Goal: Transaction & Acquisition: Subscribe to service/newsletter

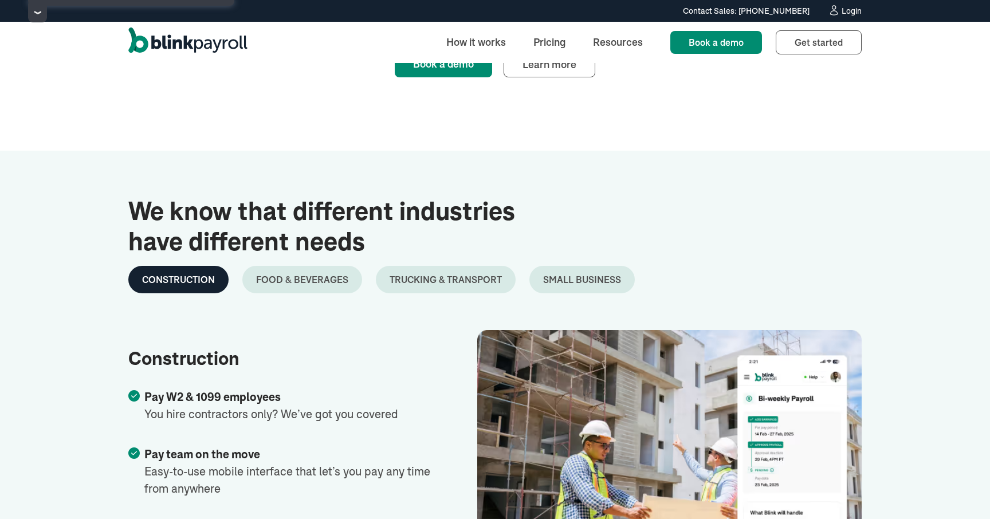
scroll to position [1864, 0]
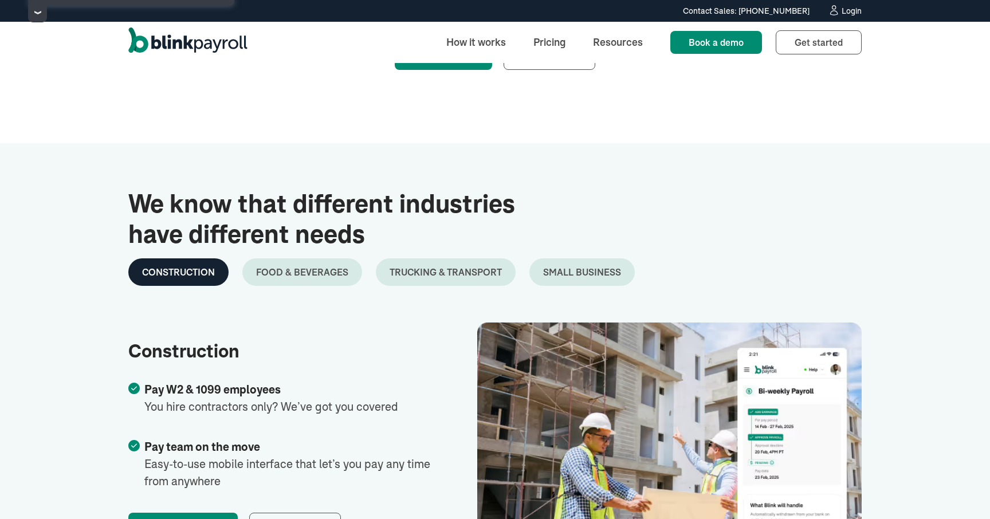
click at [329, 282] on link "Food & Beverages" at bounding box center [302, 272] width 120 height 28
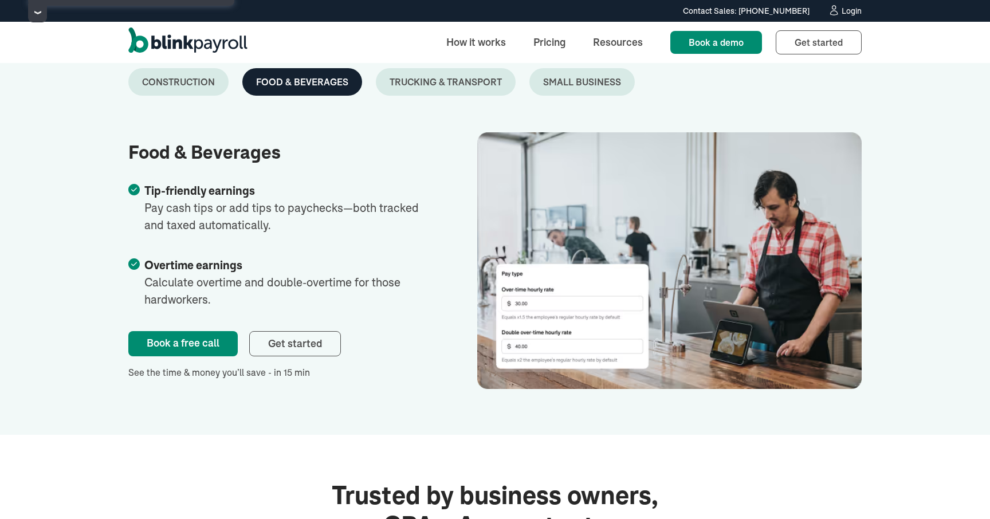
scroll to position [2043, 0]
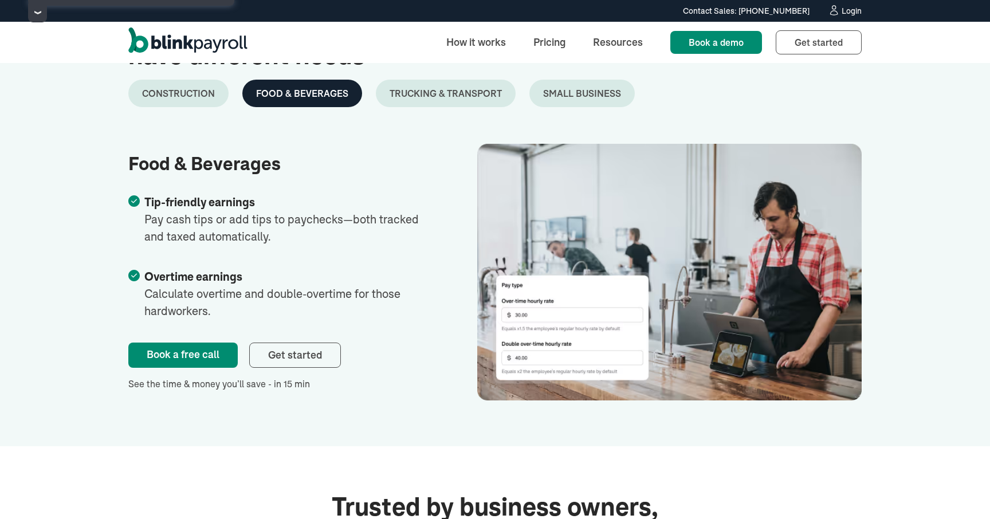
click at [468, 98] on div "Trucking & Transport" at bounding box center [446, 94] width 112 height 14
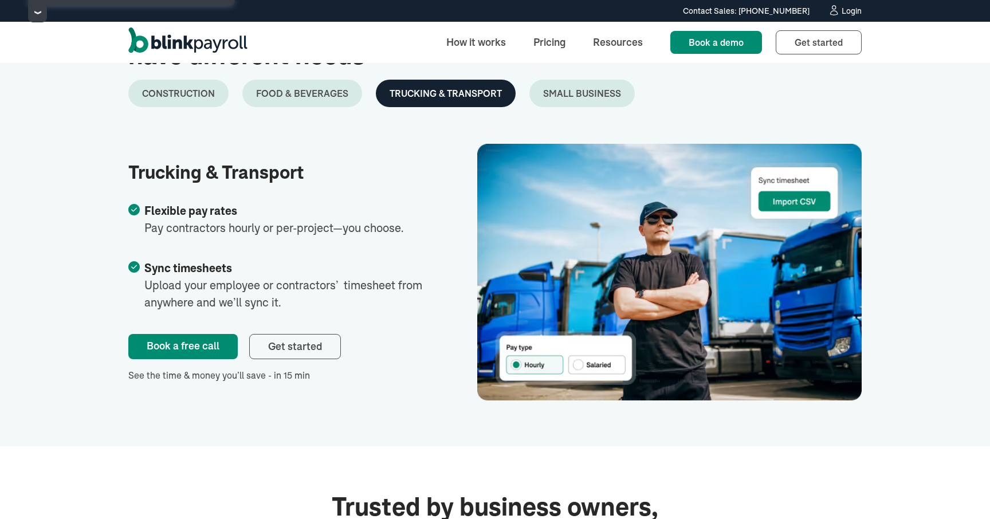
click at [559, 92] on div "Small Business" at bounding box center [582, 94] width 78 height 14
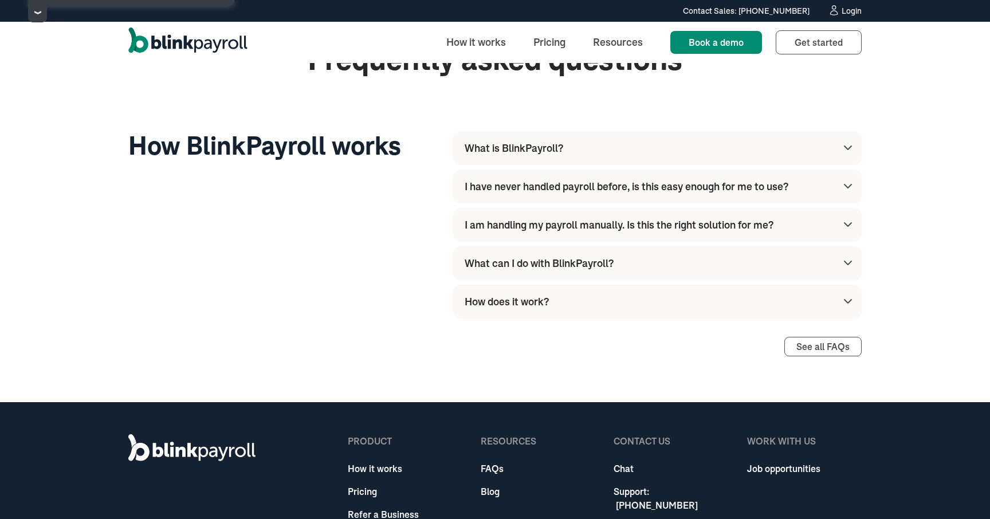
scroll to position [3278, 0]
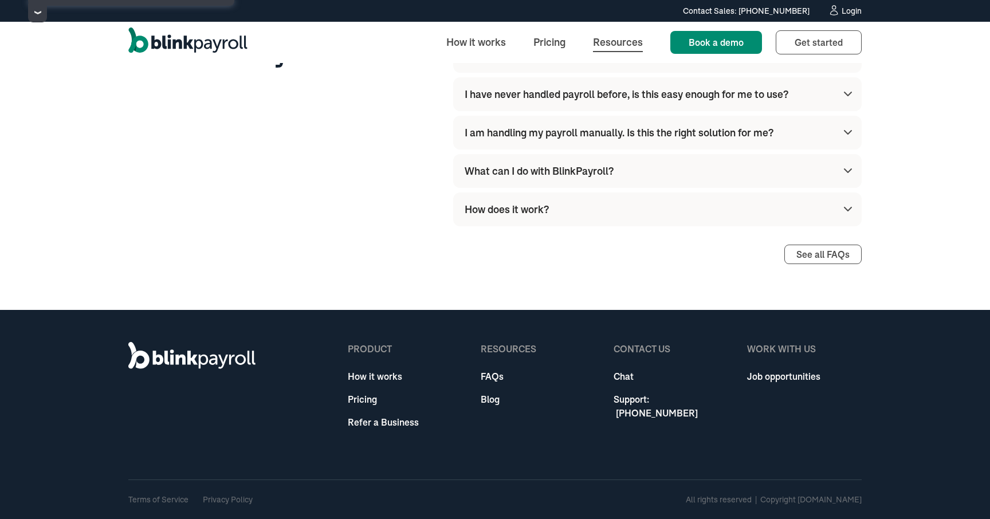
click at [604, 40] on link "Resources" at bounding box center [618, 42] width 68 height 25
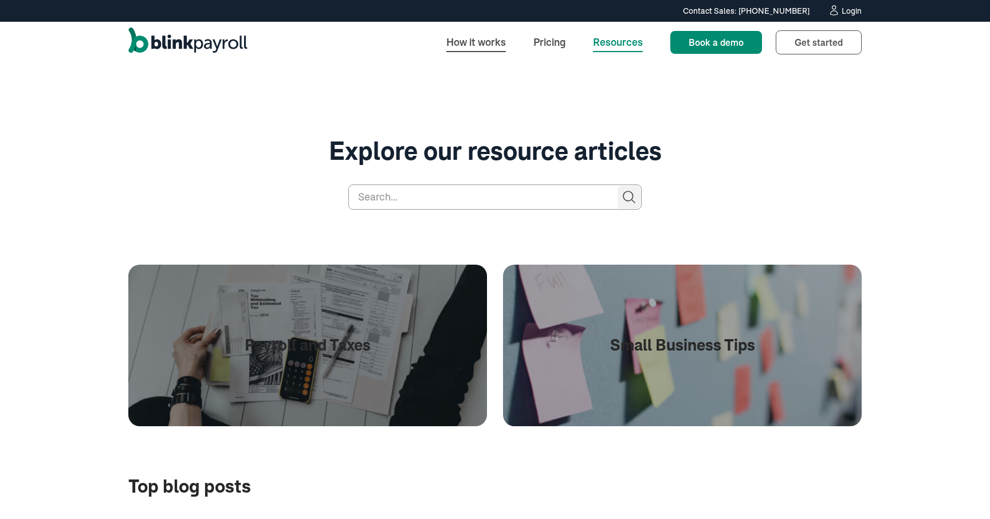
click at [488, 41] on link "How it works" at bounding box center [476, 42] width 78 height 25
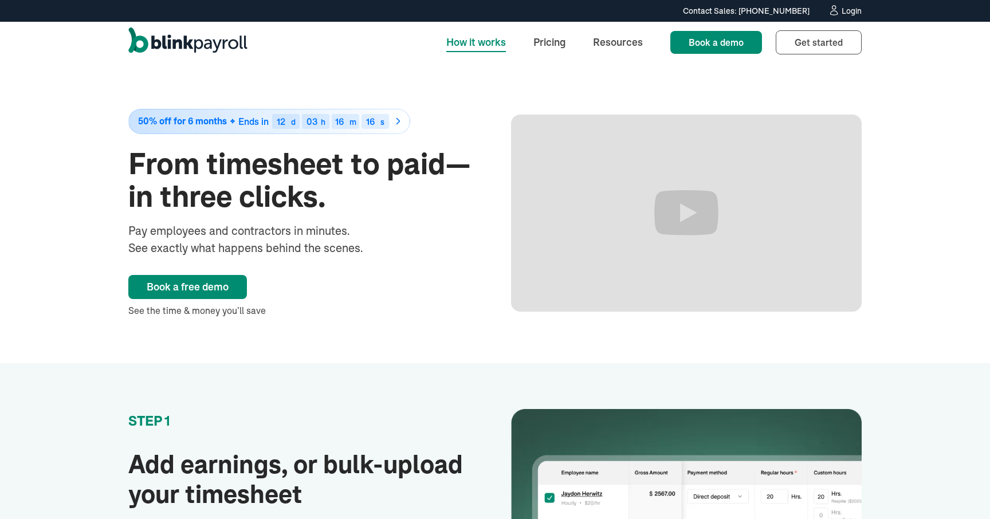
click at [189, 42] on img "home" at bounding box center [187, 43] width 119 height 30
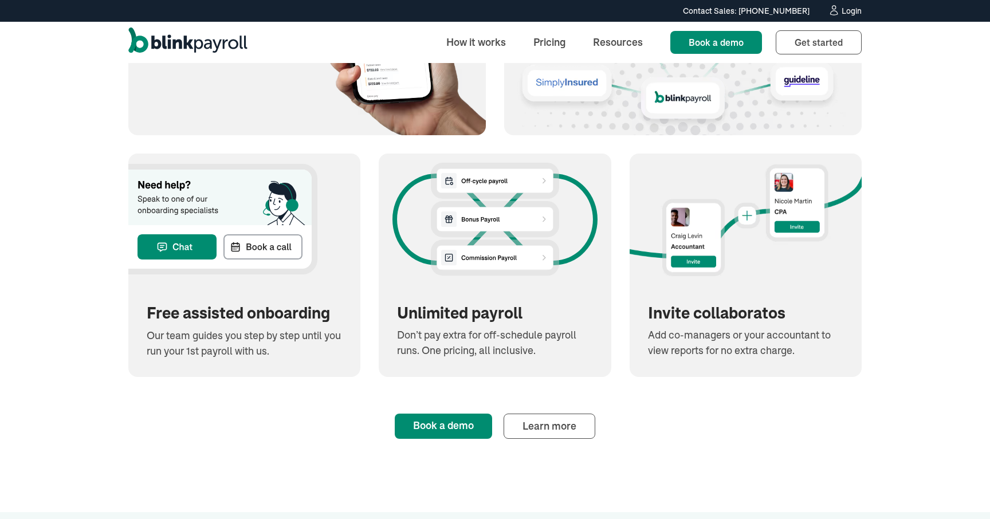
scroll to position [1496, 0]
click at [543, 421] on span "Learn more" at bounding box center [550, 425] width 54 height 13
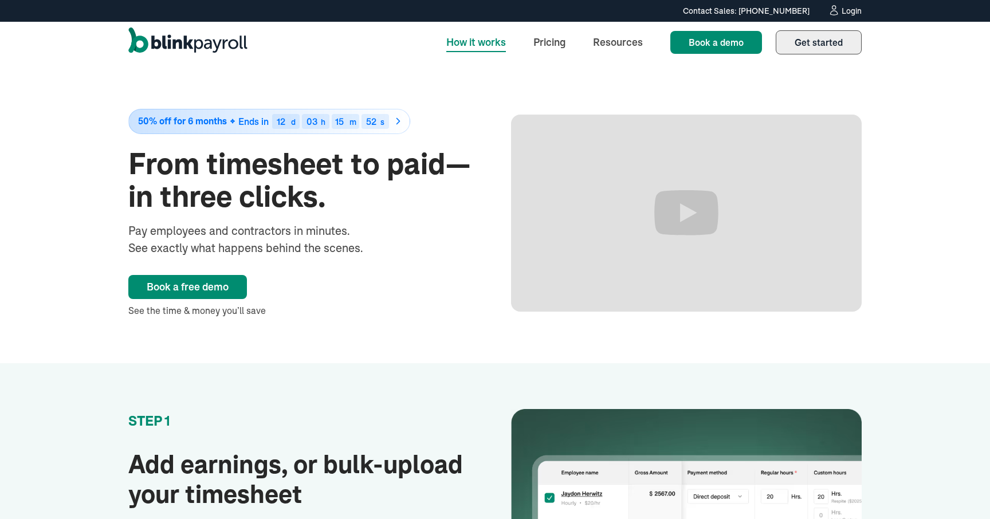
click at [807, 42] on span "Get started" at bounding box center [819, 42] width 48 height 11
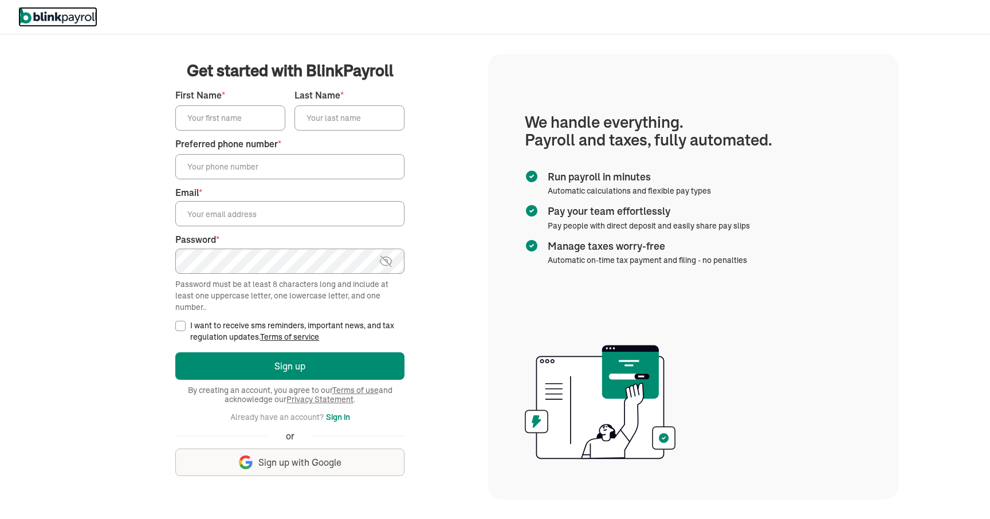
click at [85, 19] on img at bounding box center [57, 15] width 79 height 17
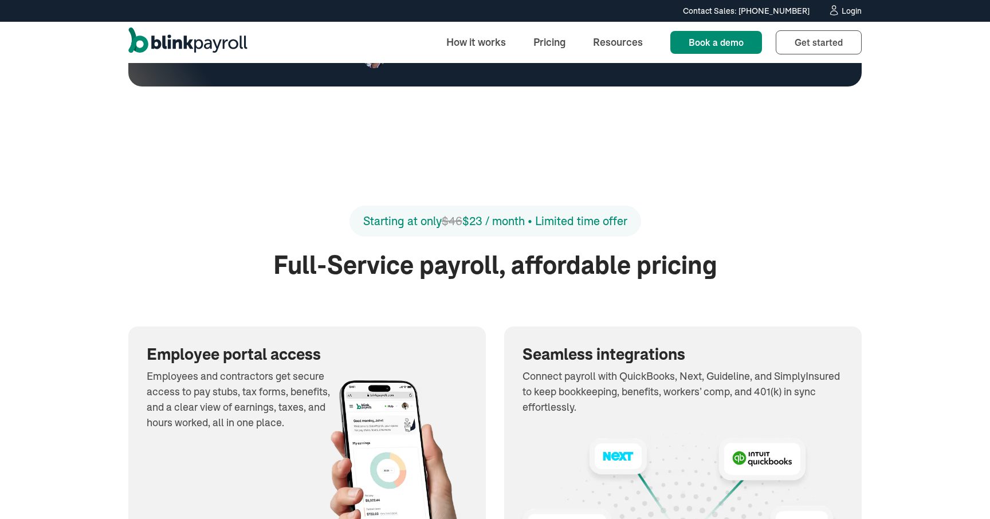
scroll to position [1052, 0]
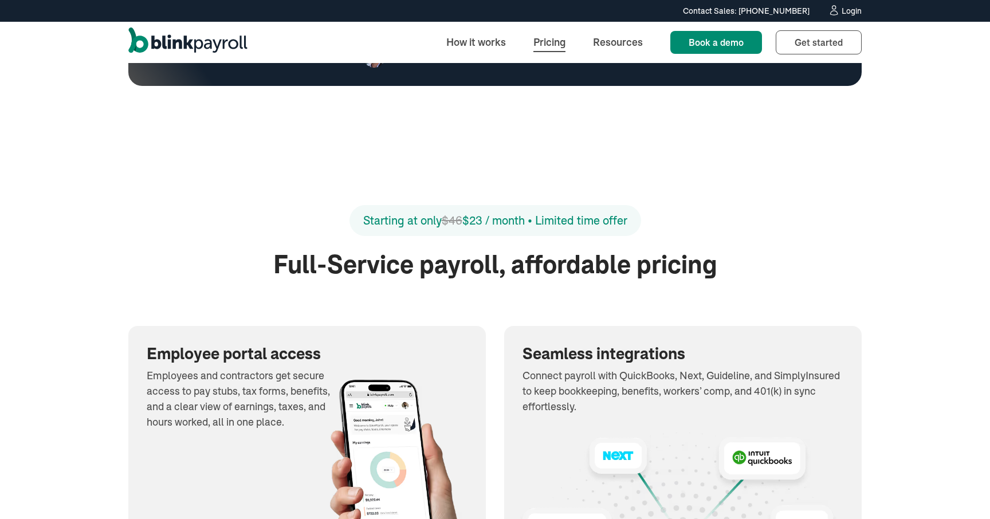
click at [558, 38] on link "Pricing" at bounding box center [549, 42] width 50 height 25
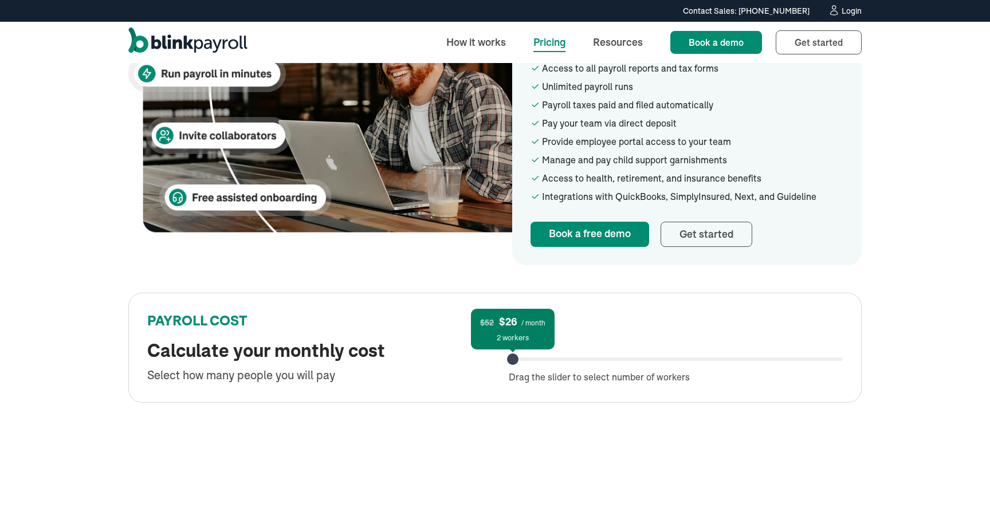
scroll to position [407, 0]
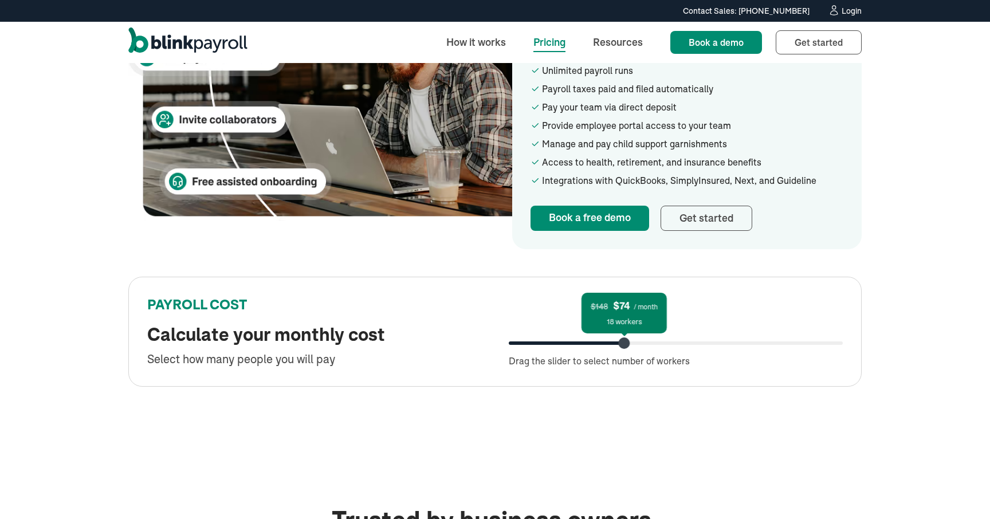
drag, startPoint x: 512, startPoint y: 347, endPoint x: 626, endPoint y: 351, distance: 114.1
click at [626, 351] on div "$148 $74 / month 18 workers Drag the slider to select number of workers" at bounding box center [676, 343] width 334 height 49
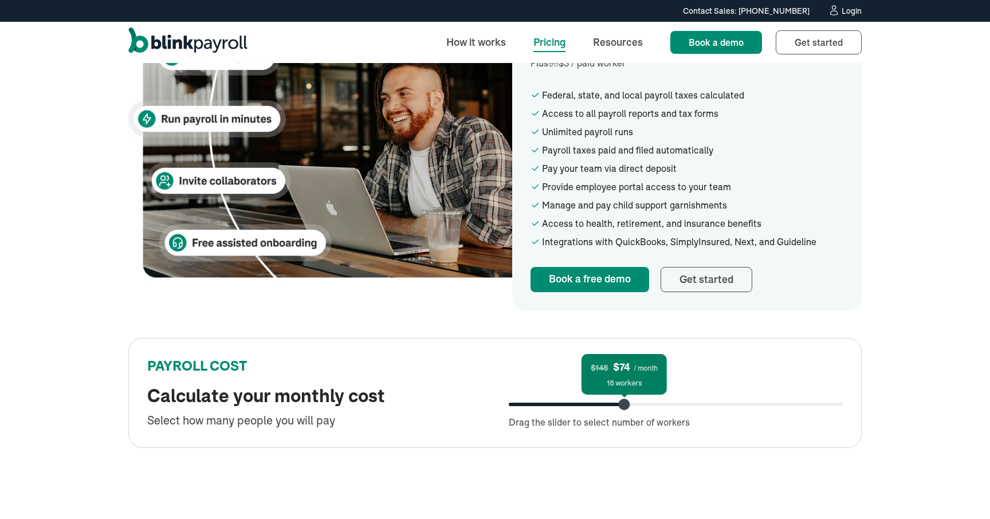
scroll to position [0, 0]
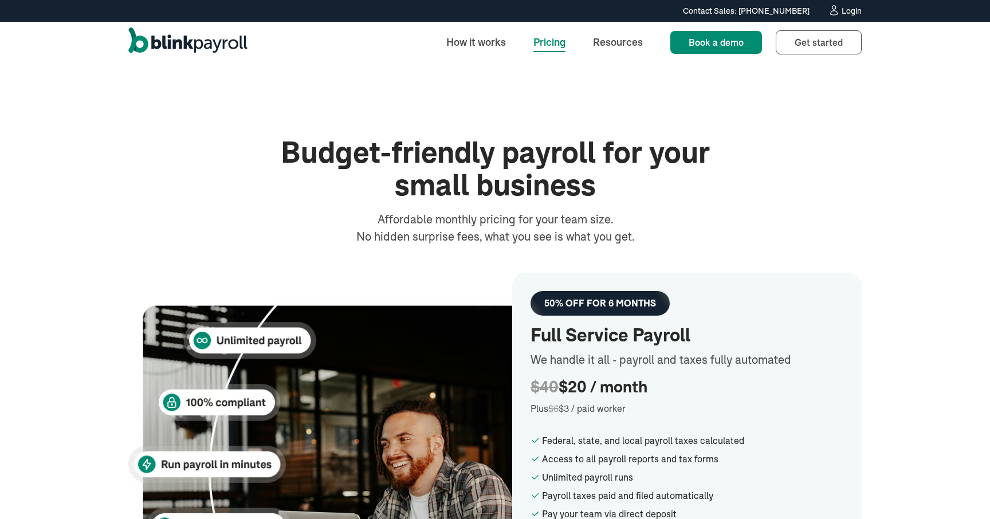
click at [221, 44] on img "home" at bounding box center [187, 43] width 119 height 30
